Goal: Transaction & Acquisition: Purchase product/service

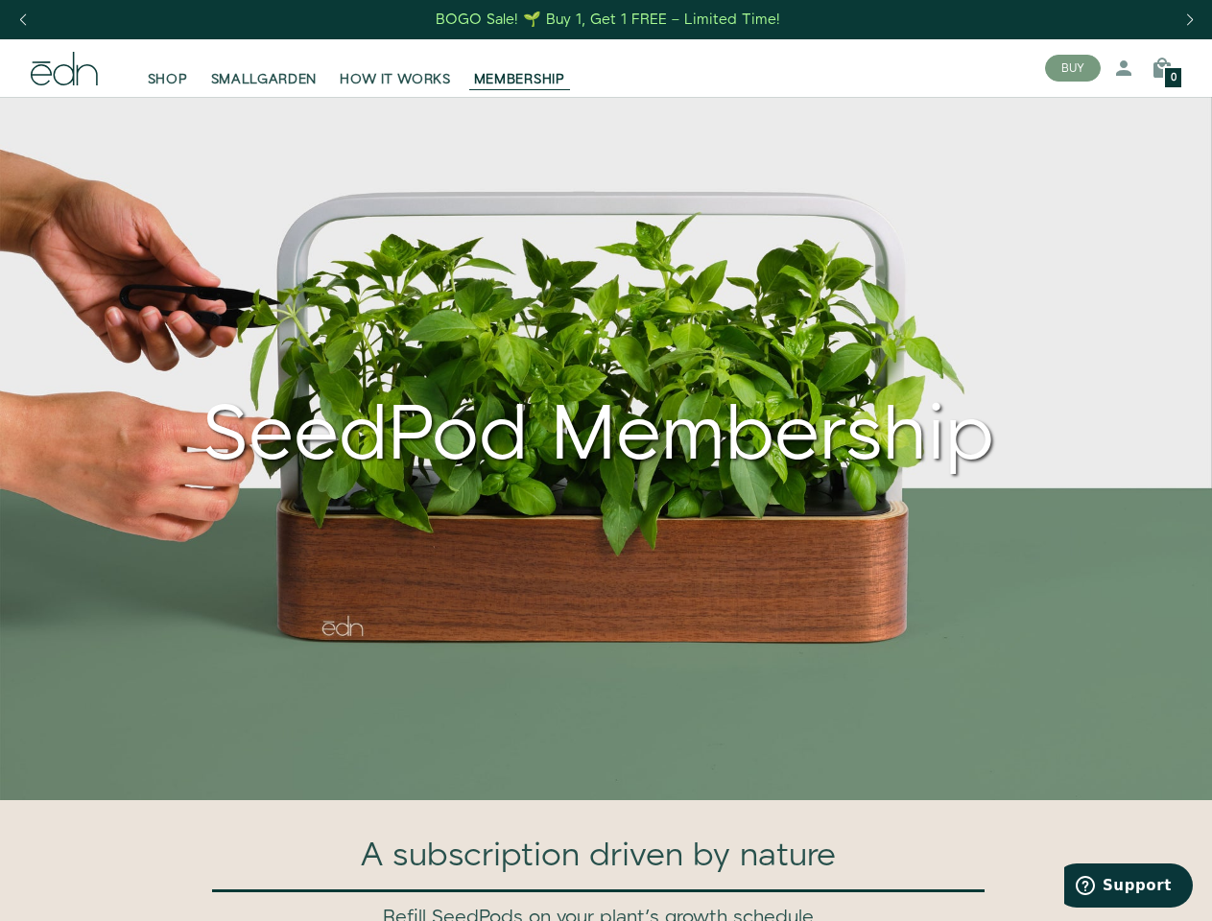
click at [1189, 20] on div "Next slide" at bounding box center [1190, 20] width 26 height 42
click at [22, 20] on div "Previous slide" at bounding box center [23, 20] width 26 height 42
click at [1073, 68] on button "BUY" at bounding box center [1073, 68] width 56 height 27
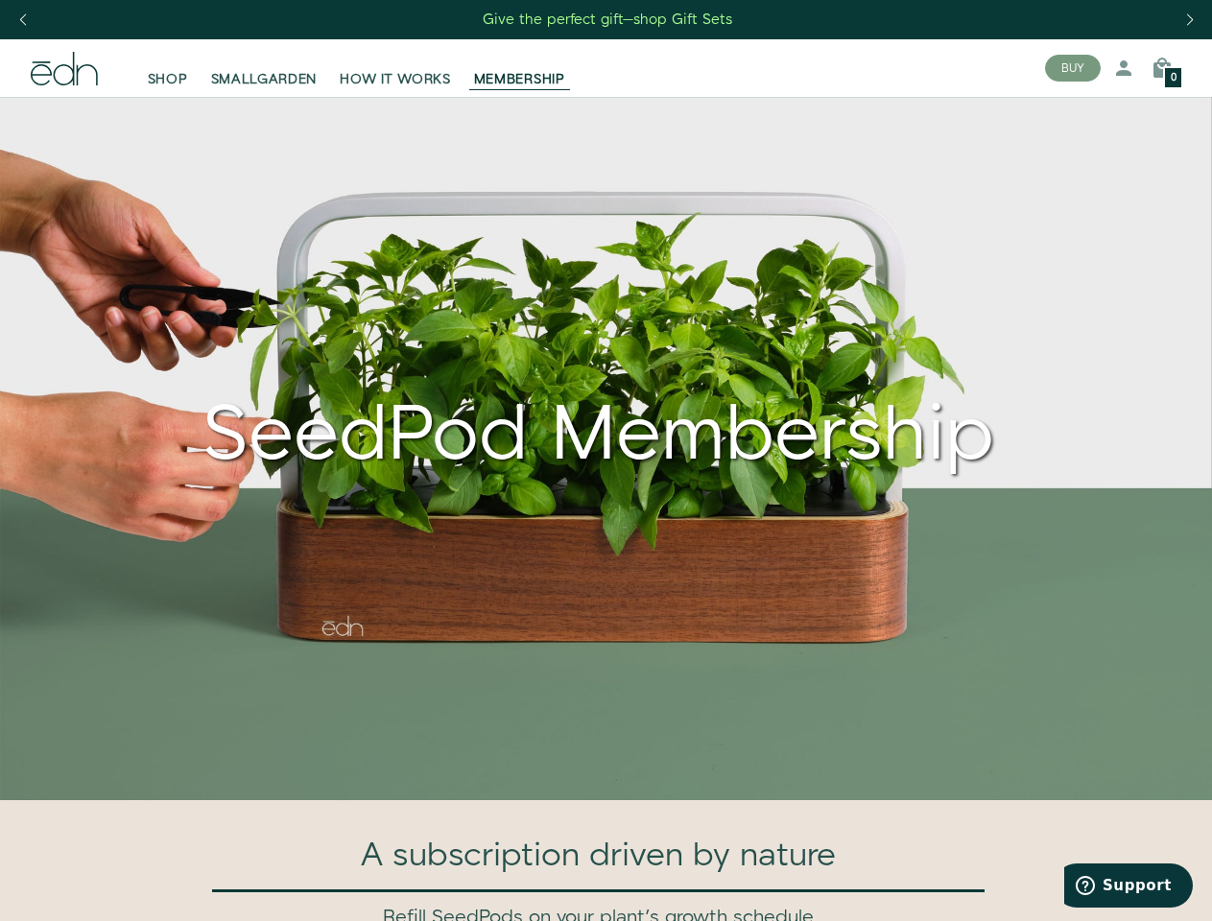
click at [1124, 68] on icon at bounding box center [1123, 68] width 23 height 23
click at [1162, 68] on icon at bounding box center [1162, 68] width 23 height 23
click at [1162, 68] on div at bounding box center [606, 460] width 1212 height 921
